Goal: Task Accomplishment & Management: Complete application form

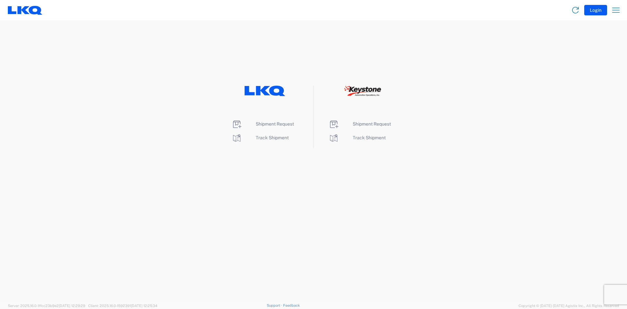
click at [368, 120] on li "Shipment Request" at bounding box center [361, 124] width 67 height 10
click at [366, 125] on span "Shipment Request" at bounding box center [372, 123] width 38 height 5
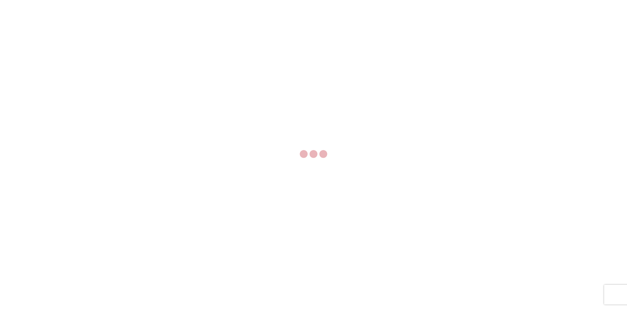
select select "FULL"
select select "LBS"
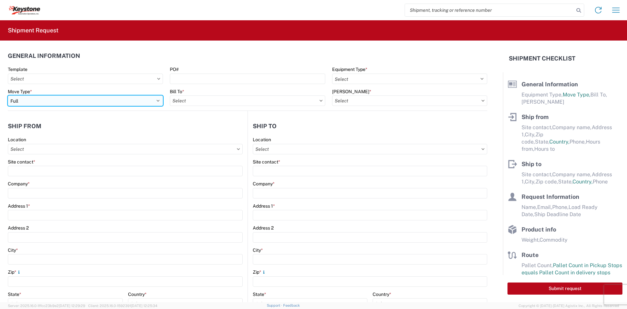
click at [144, 101] on select "Select Full Partial TL" at bounding box center [85, 100] width 155 height 10
select select "PARTIAL_TL"
click at [8, 95] on select "Select Full Partial TL" at bounding box center [85, 100] width 155 height 10
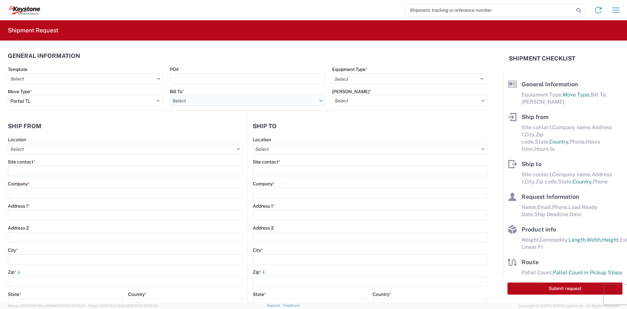
click at [195, 102] on input "Bill To *" at bounding box center [247, 100] width 155 height 10
type input "8401"
click at [195, 132] on div "8401 - [GEOGRAPHIC_DATA] - KAO Warehouse" at bounding box center [227, 129] width 114 height 10
type input "8401 - [GEOGRAPHIC_DATA] - KAO Warehouse"
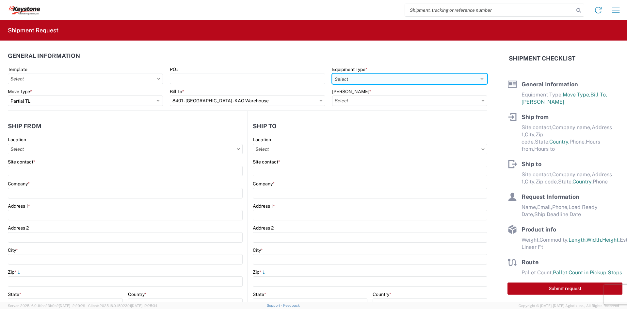
click at [362, 80] on select "Select 53’ Dry Van Flatbed Dropdeck (van) Lowboy (flatbed) Rail" at bounding box center [409, 78] width 155 height 10
select select "STDV"
click at [332, 73] on select "Select 53’ Dry Van Flatbed Dropdeck (van) Lowboy (flatbed) Rail" at bounding box center [409, 78] width 155 height 10
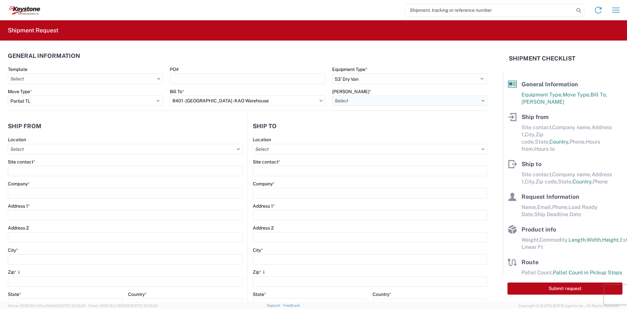
click at [356, 102] on input "[PERSON_NAME] *" at bounding box center [409, 100] width 155 height 10
type input "8401"
click at [345, 134] on div "8401-6300-66012-0000 - 8401 Transfers" at bounding box center [387, 129] width 114 height 10
type input "8401-6300-66012-0000 - 8401 Transfers, 8401-6300-66012-0000 - 8401 Transfers"
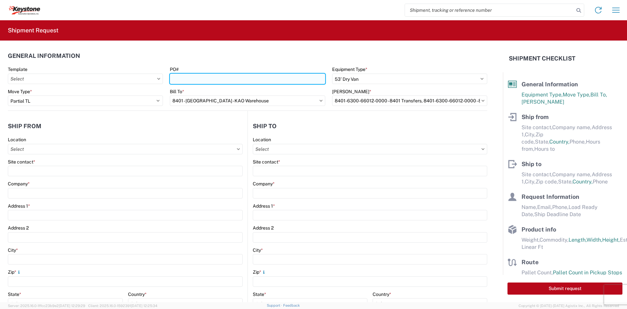
click at [250, 75] on input "PO#" at bounding box center [247, 78] width 155 height 10
type input "8618648"
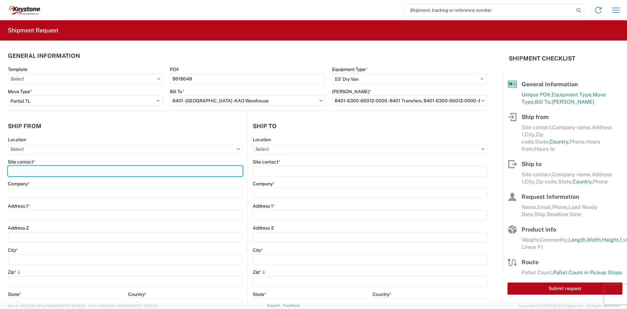
click at [132, 171] on input "Site contact *" at bounding box center [125, 171] width 235 height 10
type input "[PERSON_NAME]"
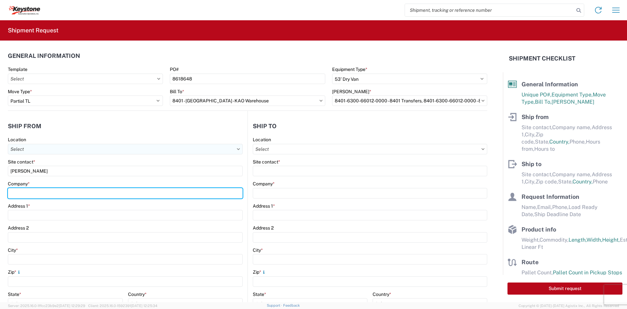
type input "Velarium Awnings"
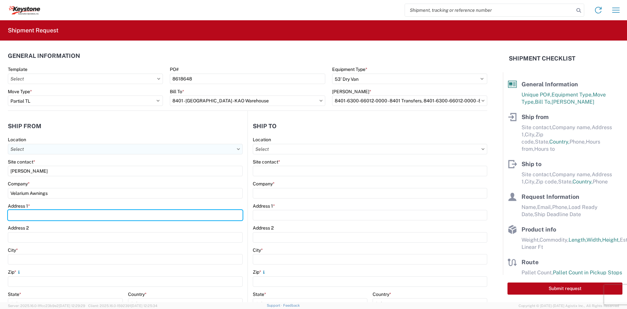
type input "[STREET_ADDRESS][PERSON_NAME]"
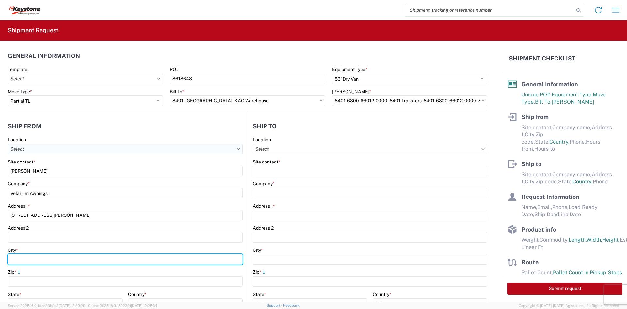
type input "Elkhart"
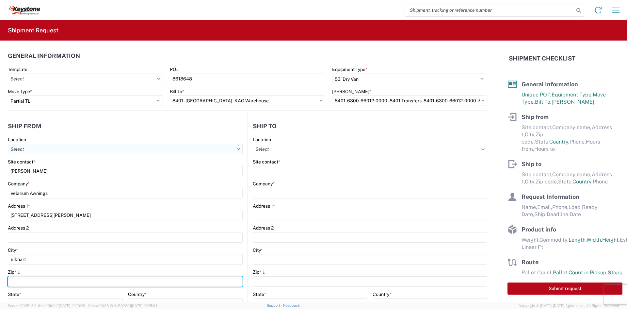
type input "46514"
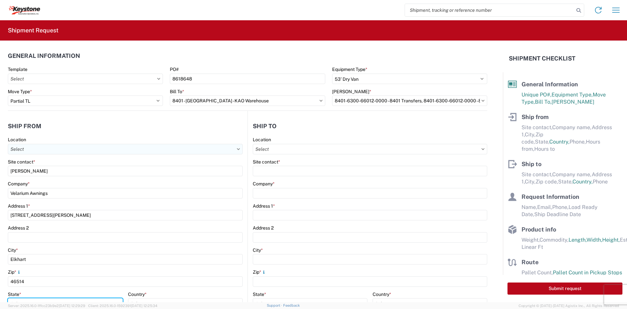
select select "IN"
type input "[EMAIL_ADDRESS][DOMAIN_NAME]"
type input "5745969410"
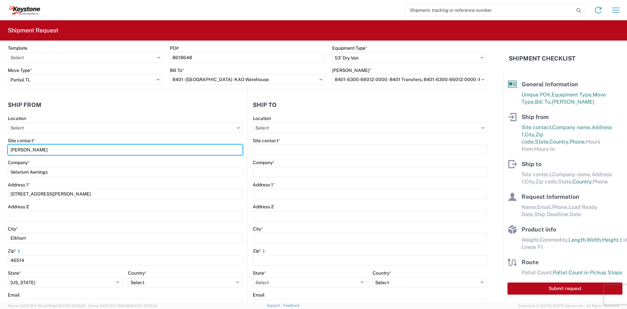
scroll to position [131, 0]
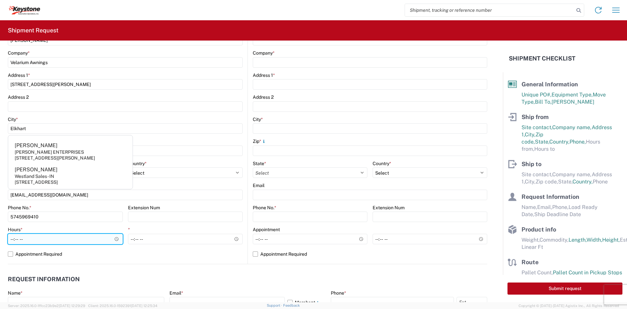
click at [14, 238] on input "Hours *" at bounding box center [65, 238] width 115 height 10
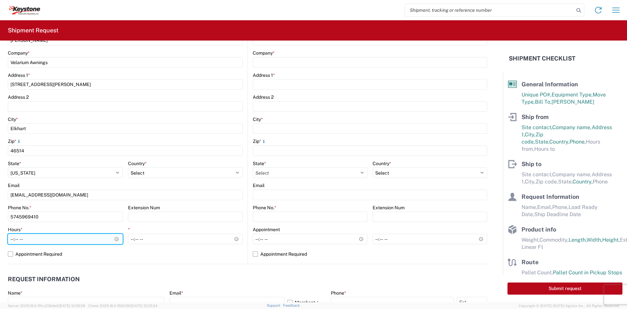
type input "05:00"
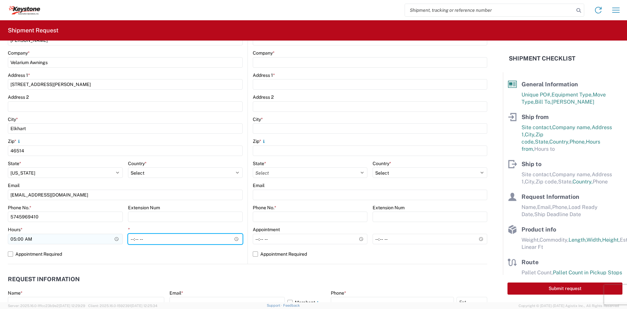
type input "14:00"
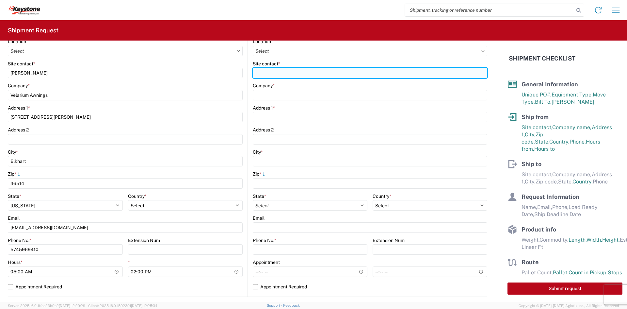
click at [280, 71] on input "Site contact *" at bounding box center [370, 73] width 234 height 10
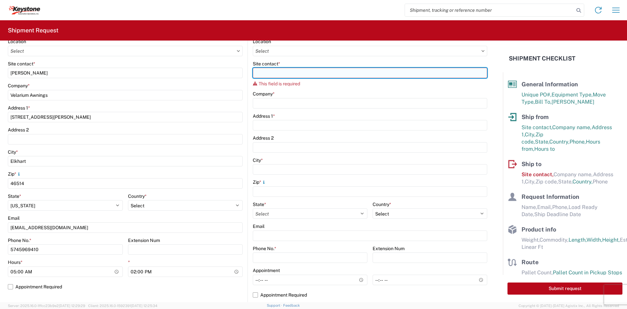
click at [301, 73] on input "Site contact *" at bounding box center [370, 73] width 234 height 10
paste input "[PERSON_NAME][GEOGRAPHIC_DATA], INC"
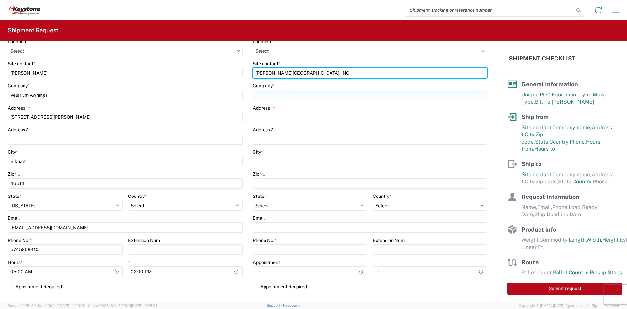
type input "[PERSON_NAME][GEOGRAPHIC_DATA], INC"
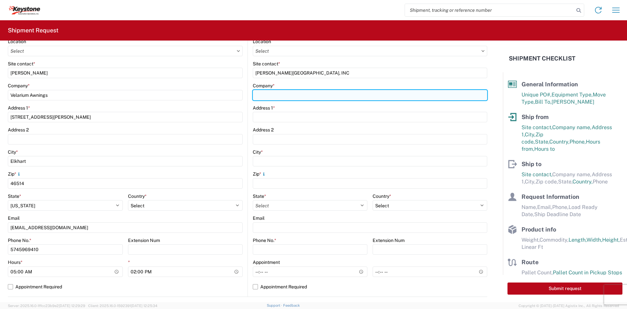
click at [282, 97] on input "Company *" at bounding box center [370, 95] width 234 height 10
paste input "[PERSON_NAME][GEOGRAPHIC_DATA], INC"
type input "[PERSON_NAME][GEOGRAPHIC_DATA], INC"
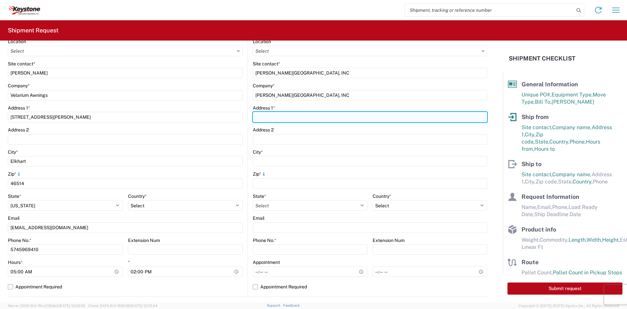
click at [260, 117] on input "Address 1 *" at bounding box center [370, 117] width 234 height 10
paste input "225 [PERSON_NAME] W"
type input "225 [PERSON_NAME] W"
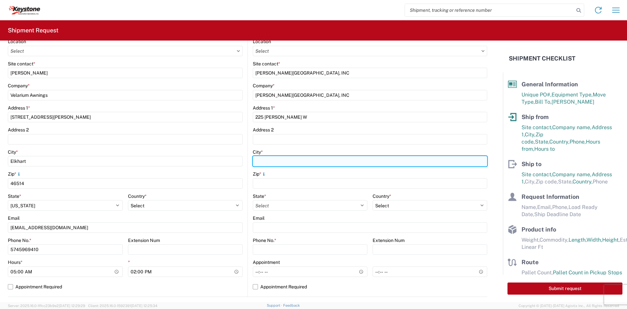
click at [296, 161] on input "City *" at bounding box center [370, 161] width 234 height 10
type input "[PERSON_NAME]"
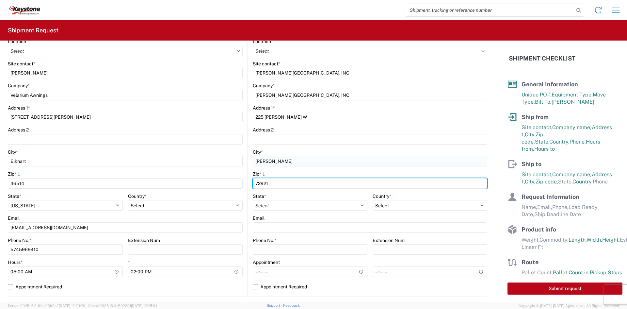
type input "72921"
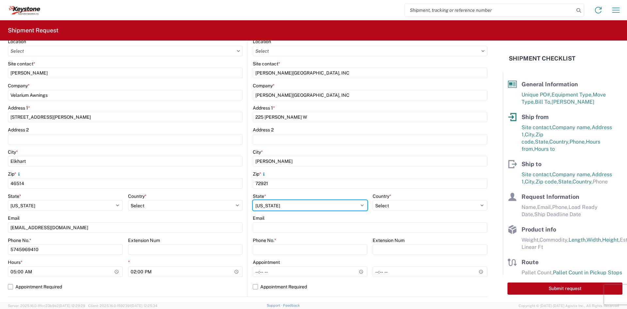
select select "AR"
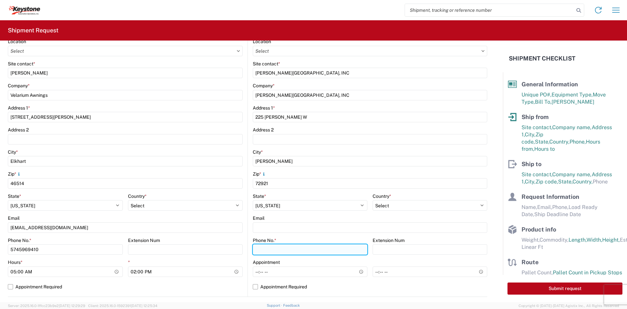
click at [288, 249] on input "Phone No. *" at bounding box center [310, 249] width 115 height 10
click at [297, 252] on input "Phone No. *" at bounding box center [310, 249] width 115 height 10
paste input "[PHONE_NUMBER]"
type input "[PHONE_NUMBER]"
click at [295, 259] on agx-form-control-wrapper-v2 "Phone No. * [PHONE_NUMBER]" at bounding box center [310, 248] width 115 height 22
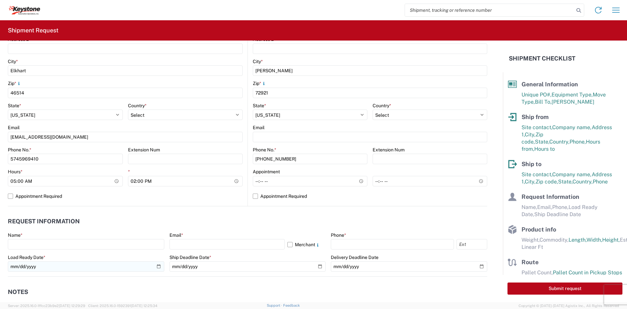
scroll to position [229, 0]
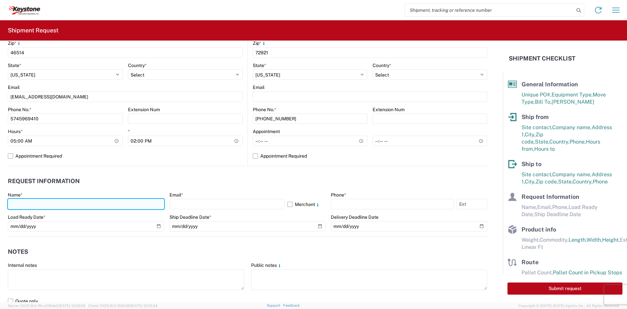
click at [106, 199] on input "text" at bounding box center [86, 203] width 156 height 10
type input "m"
type input "[PERSON_NAME]"
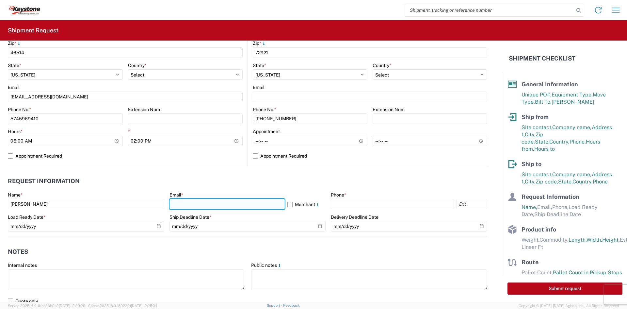
click at [261, 205] on input "text" at bounding box center [226, 203] width 115 height 10
type input "S"
type input "[EMAIL_ADDRESS][DOMAIN_NAME]"
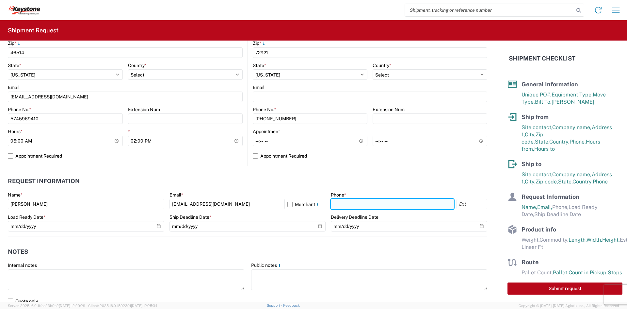
click at [366, 199] on input "text" at bounding box center [392, 203] width 123 height 10
paste input "[PHONE_NUMBER]"
type input "[PHONE_NUMBER]"
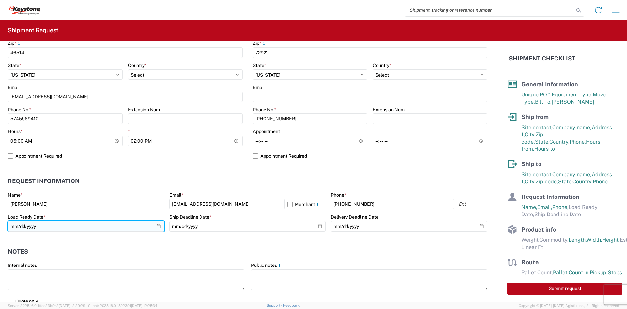
click at [156, 227] on input "date" at bounding box center [86, 226] width 156 height 10
type input "[DATE]"
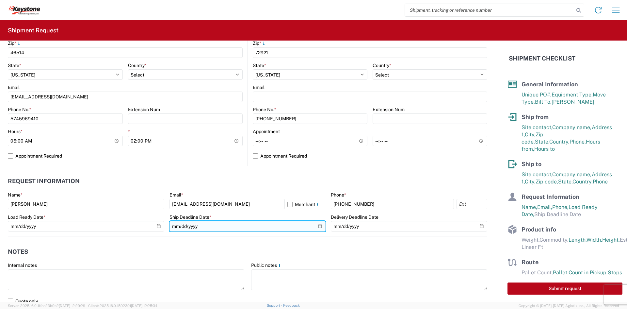
click at [315, 228] on input "date" at bounding box center [247, 226] width 156 height 10
type input "[DATE]"
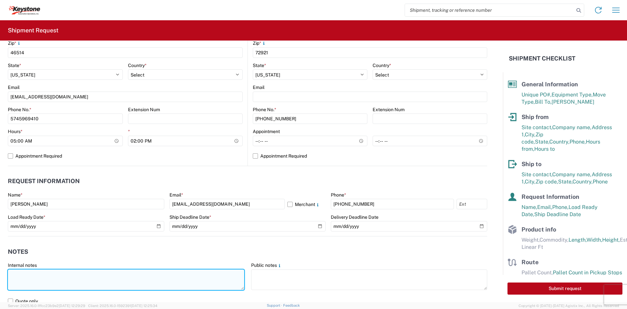
click at [148, 285] on textarea at bounding box center [126, 279] width 236 height 21
drag, startPoint x: 34, startPoint y: 280, endPoint x: 5, endPoint y: 270, distance: 30.5
click at [5, 270] on agx-form-control-wrapper-v2 "Internal notes 253" x 44" x 11" 350LBS" at bounding box center [126, 279] width 243 height 34
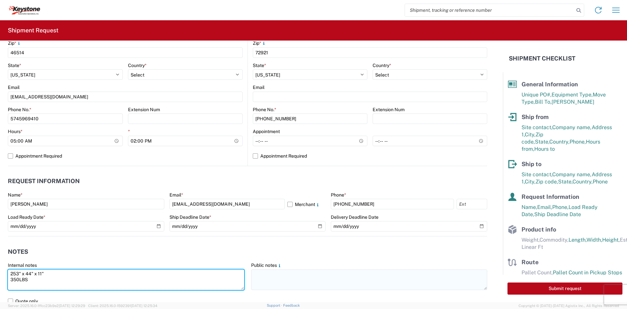
type textarea "253" x 44" x 11" 350LBS"
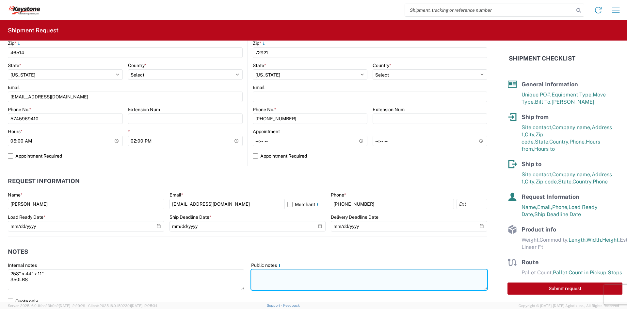
click at [321, 283] on textarea at bounding box center [369, 279] width 236 height 21
paste textarea "253" x 44" x 11" 350LBS"
type textarea "253" x 44" x 11" 350LBS"
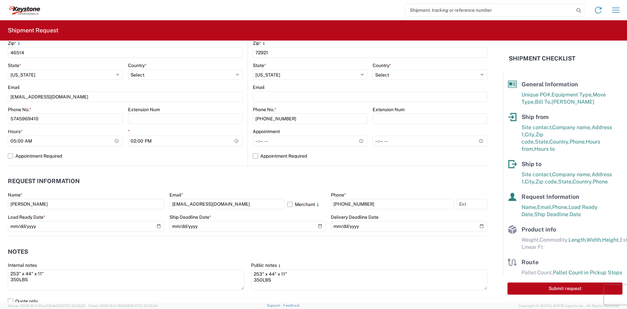
click at [290, 253] on header "Notes" at bounding box center [247, 251] width 479 height 15
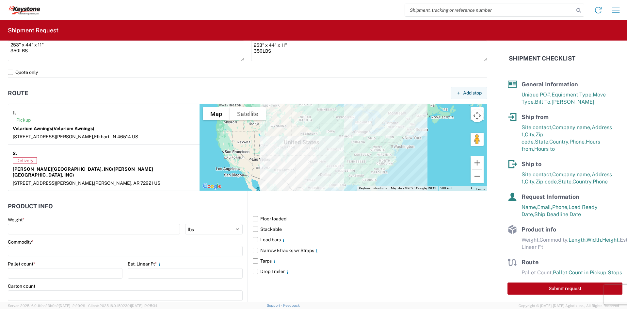
scroll to position [522, 0]
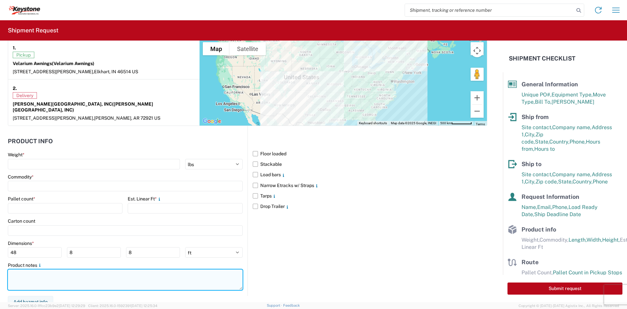
click at [101, 272] on textarea at bounding box center [125, 279] width 235 height 21
paste textarea "253" x 44" x 11" 350LBS"
type textarea "253" x 44" x 11" 350LBS"
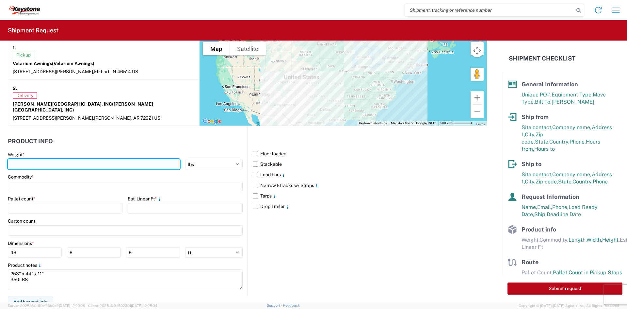
click at [75, 159] on input "number" at bounding box center [94, 164] width 172 height 10
type input "350"
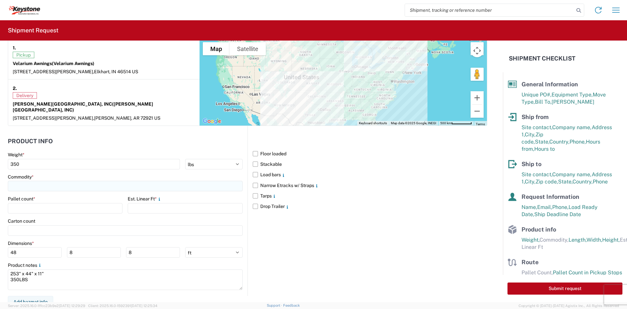
click at [67, 181] on input at bounding box center [125, 186] width 235 height 10
type input "awnings"
click at [48, 223] on span "Add new "awnings"..." at bounding box center [43, 224] width 44 height 6
type input "awnings"
click at [40, 203] on input "number" at bounding box center [65, 208] width 115 height 10
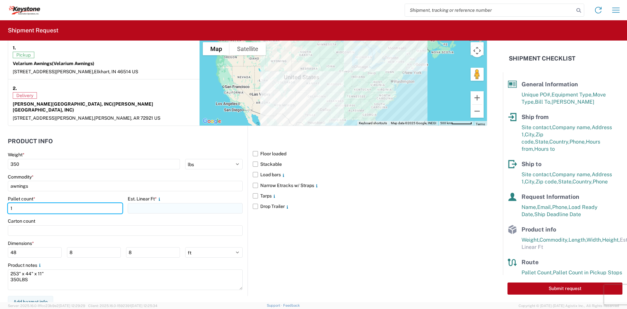
type input "1"
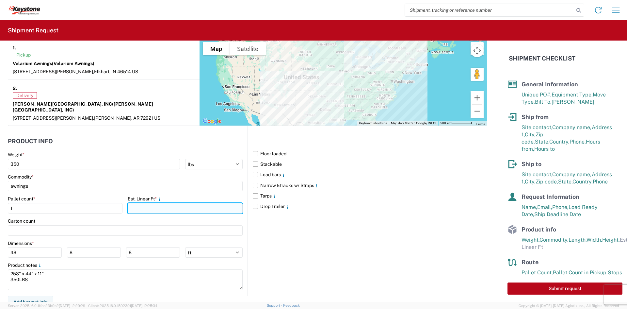
click at [147, 203] on input "number" at bounding box center [185, 208] width 115 height 10
type input "21"
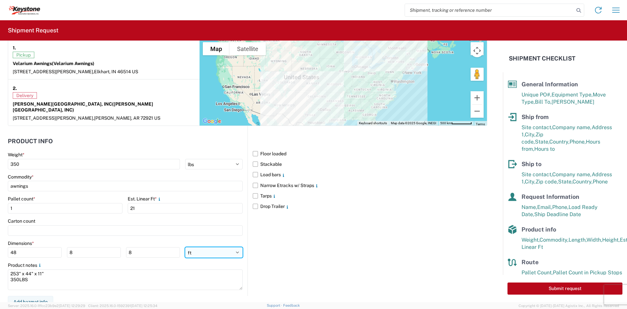
click at [201, 248] on select "ft in cm" at bounding box center [213, 252] width 57 height 10
select select "IN"
click at [185, 247] on select "ft in cm" at bounding box center [213, 252] width 57 height 10
type input "576"
type input "96"
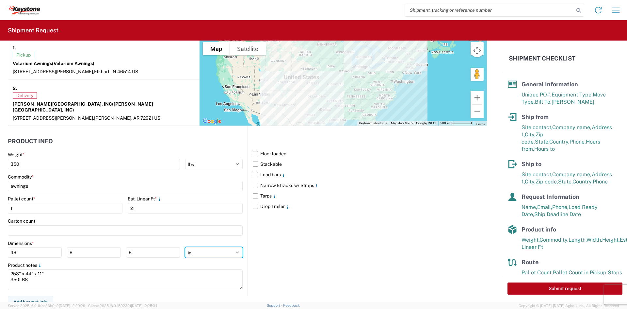
type input "96"
click at [18, 247] on input "576" at bounding box center [35, 252] width 54 height 10
click at [12, 247] on input "576" at bounding box center [35, 252] width 54 height 10
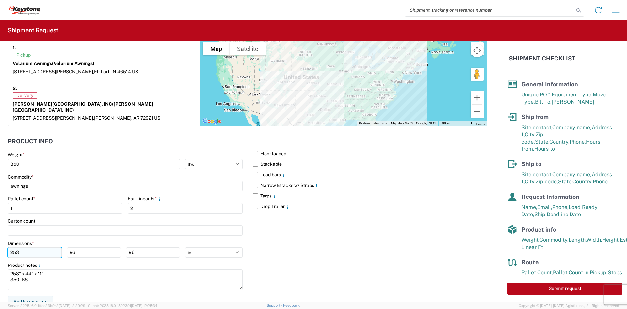
type input "253"
type input "44"
type input "11"
click at [138, 296] on form "General Information Template PO# 8618648 Equipment Type * Select 53’ Dry Van Fl…" at bounding box center [251, 170] width 503 height 261
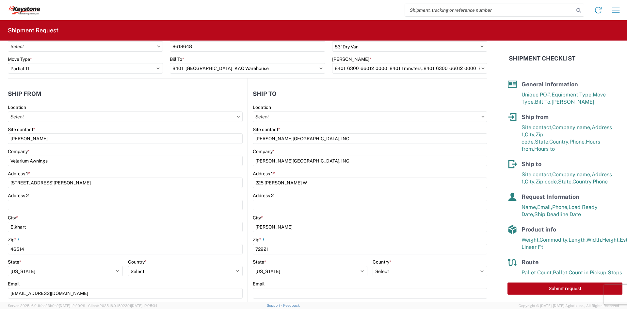
scroll to position [0, 0]
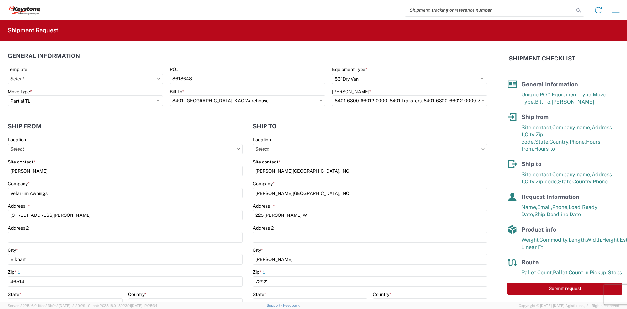
click at [534, 286] on button "Submit request" at bounding box center [564, 288] width 115 height 12
select select "IN"
select select "US"
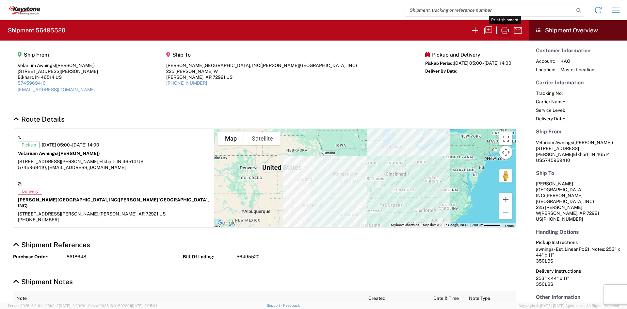
click at [503, 33] on icon "button" at bounding box center [504, 30] width 10 height 10
click at [472, 26] on icon "button" at bounding box center [475, 30] width 10 height 10
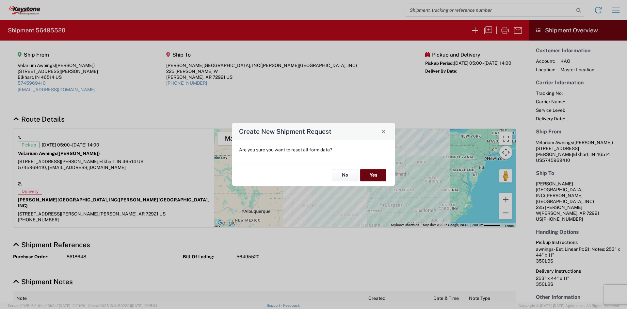
click at [372, 172] on button "Yes" at bounding box center [373, 175] width 26 height 12
select select "FULL"
select select "US"
select select "LBS"
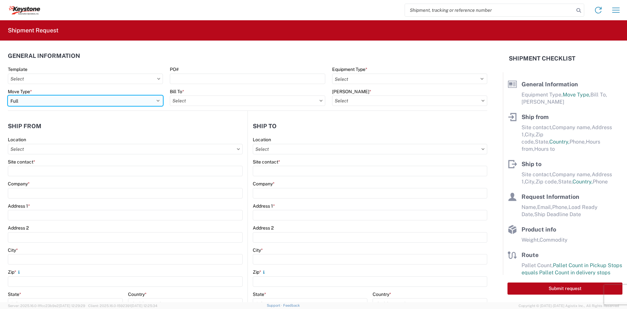
click at [88, 101] on select "Select Full Partial TL" at bounding box center [85, 100] width 155 height 10
select select "PARTIAL_TL"
click at [8, 95] on select "Select Full Partial TL" at bounding box center [85, 100] width 155 height 10
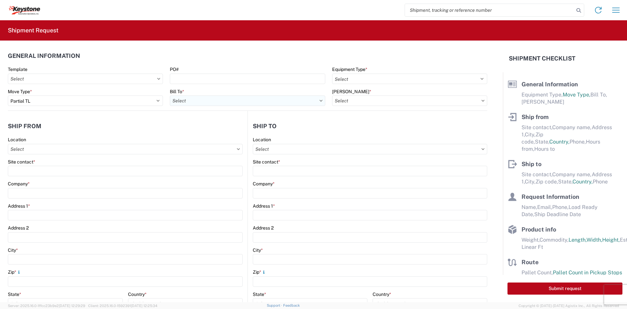
click at [207, 101] on input "Bill To *" at bounding box center [247, 100] width 155 height 10
type input "8401"
click at [208, 130] on div "8401 - [GEOGRAPHIC_DATA] - KAO Warehouse" at bounding box center [227, 129] width 114 height 10
type input "8401 - [GEOGRAPHIC_DATA] - KAO Warehouse"
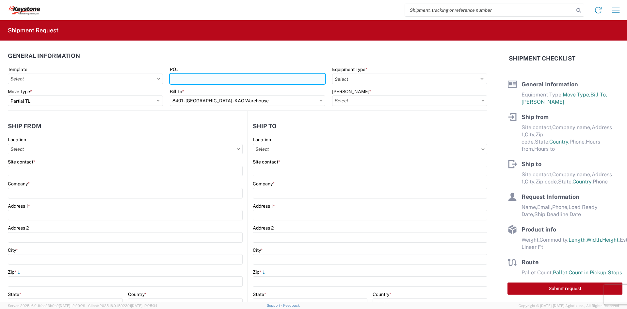
click at [192, 76] on input "PO#" at bounding box center [247, 78] width 155 height 10
paste input "2211734"
type input "2211734"
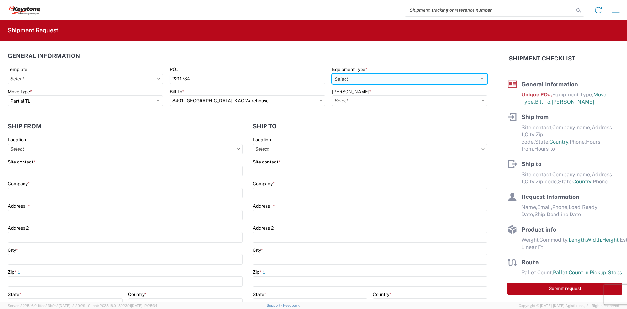
click at [364, 81] on select "Select 53’ Dry Van Flatbed Dropdeck (van) Lowboy (flatbed) Rail" at bounding box center [409, 78] width 155 height 10
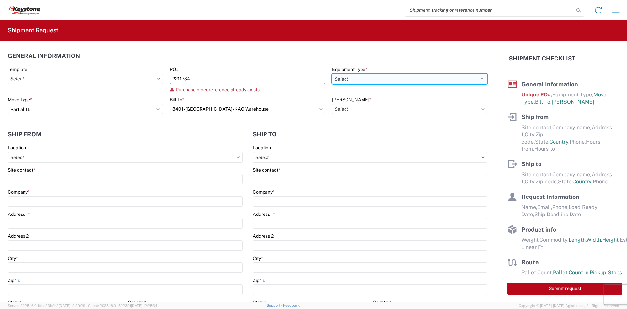
select select "STDV"
click at [332, 73] on select "Select 53’ Dry Van Flatbed Dropdeck (van) Lowboy (flatbed) Rail" at bounding box center [409, 78] width 155 height 10
